Goal: Find specific page/section

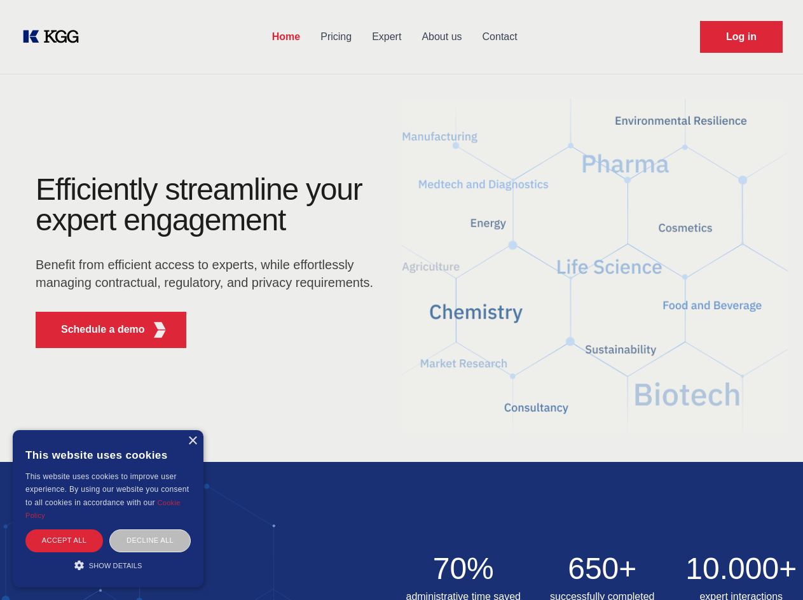
click at [401, 300] on div "Efficiently streamline your expert engagement Benefit from efficient access to …" at bounding box center [208, 266] width 387 height 184
click at [95, 329] on p "Schedule a demo" at bounding box center [103, 329] width 84 height 15
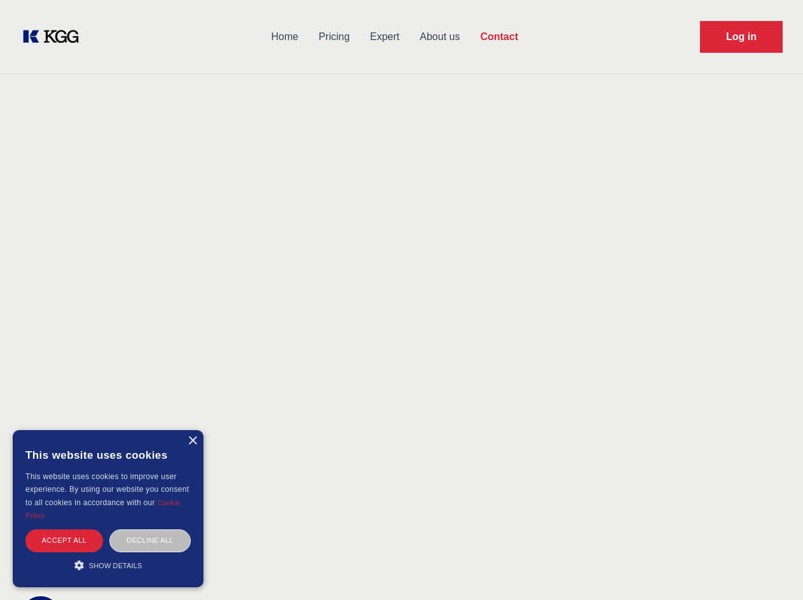
click at [192, 441] on div "× This website uses cookies This website uses cookies to improve user experienc…" at bounding box center [108, 508] width 191 height 157
click at [64, 540] on div "Accept all" at bounding box center [64, 540] width 78 height 22
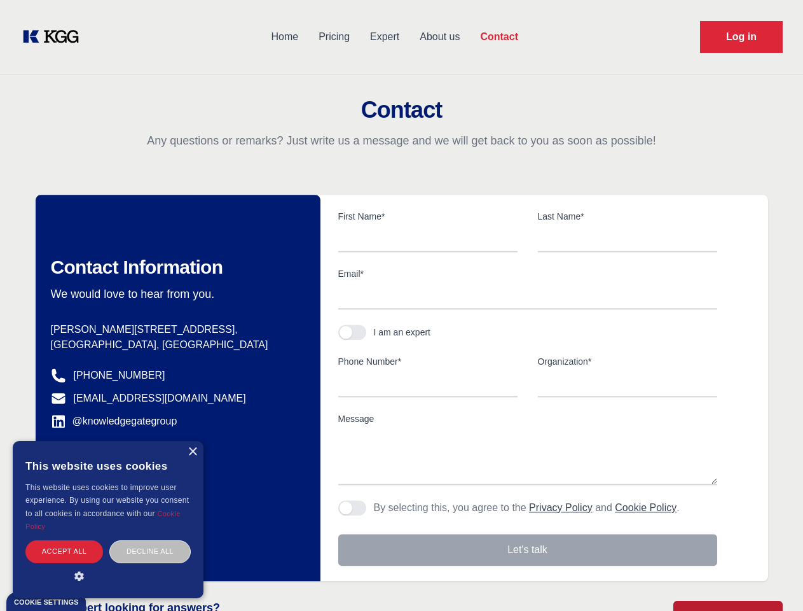
click at [150, 540] on div "Decline all" at bounding box center [149, 551] width 81 height 22
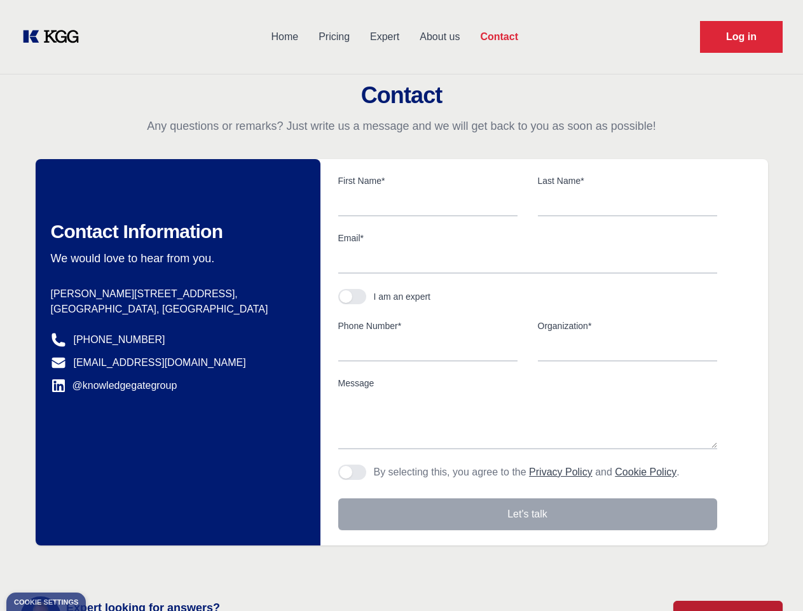
click at [108, 565] on main "Contact Any questions or remarks? Just write us a message and we will get back …" at bounding box center [401, 331] width 803 height 662
